Goal: Task Accomplishment & Management: Complete application form

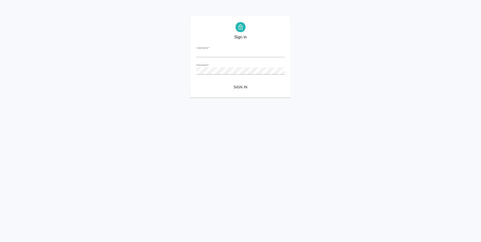
type input "[EMAIL_ADDRESS][DOMAIN_NAME]"
click at [243, 85] on span "Sign in" at bounding box center [240, 87] width 80 height 6
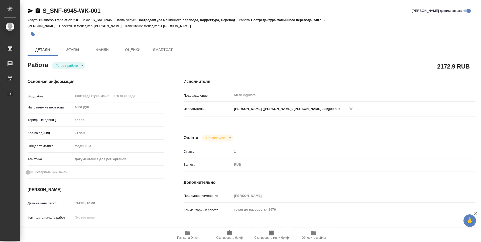
type textarea "x"
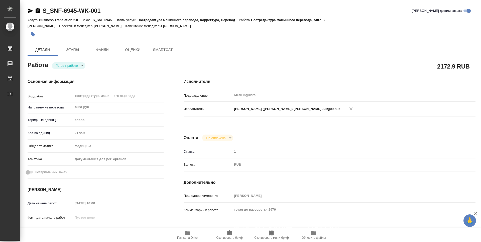
type textarea "x"
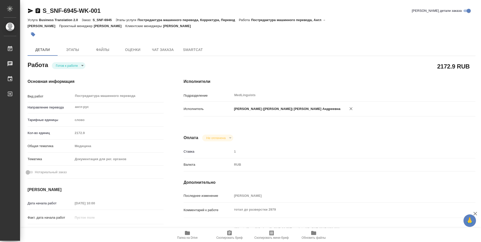
type textarea "x"
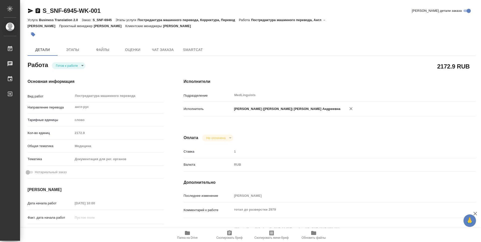
click at [187, 235] on icon "button" at bounding box center [187, 233] width 6 height 6
type textarea "x"
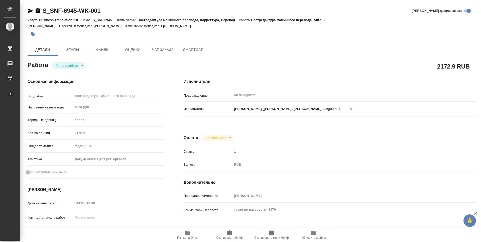
type textarea "x"
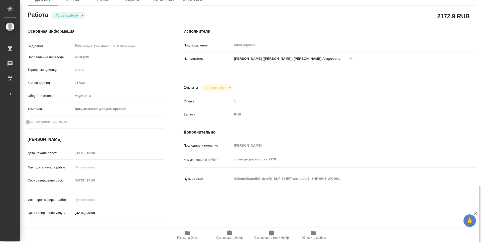
scroll to position [186, 0]
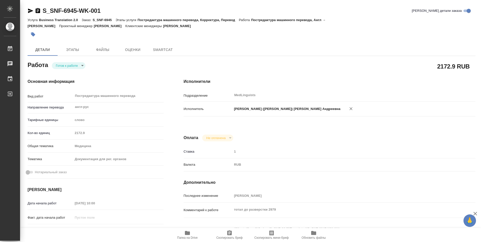
type textarea "x"
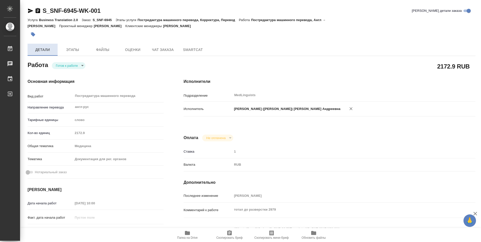
type textarea "x"
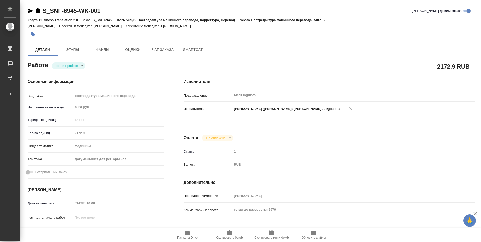
type textarea "x"
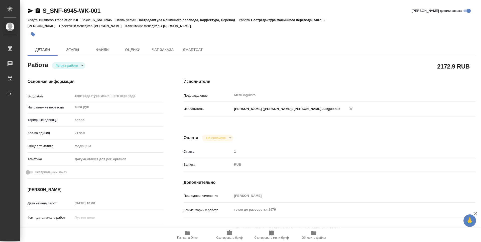
click at [83, 66] on body "🙏 .cls-1 fill:#fff; AWATERA Vasileva Alexandra Работы Чаты График Выйти S_SNF-6…" at bounding box center [240, 121] width 481 height 242
type textarea "x"
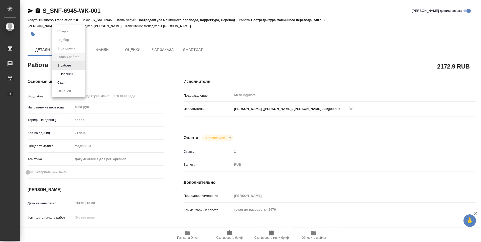
type textarea "x"
click at [81, 74] on li "Выполнен" at bounding box center [69, 74] width 34 height 9
type textarea "x"
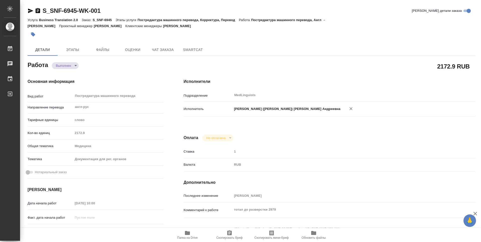
type textarea "x"
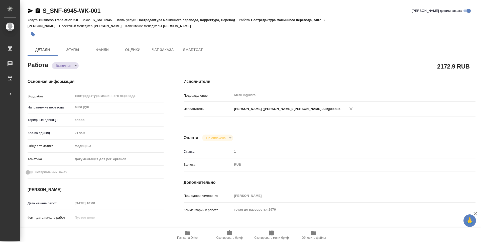
type textarea "x"
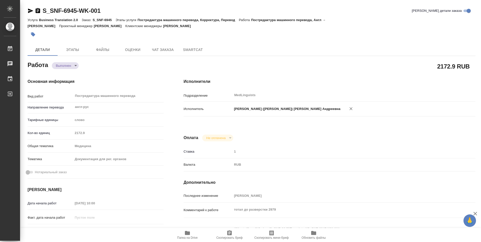
type textarea "x"
